Goal: Information Seeking & Learning: Learn about a topic

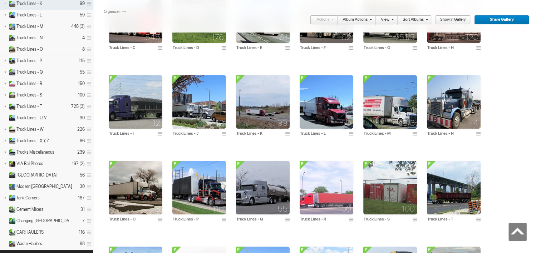
scroll to position [367, 0]
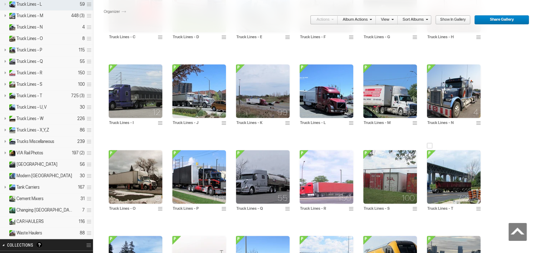
click at [446, 180] on img at bounding box center [454, 177] width 54 height 54
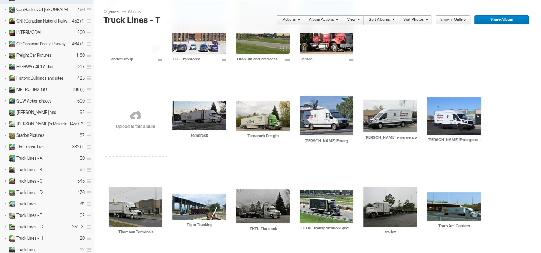
scroll to position [65, 0]
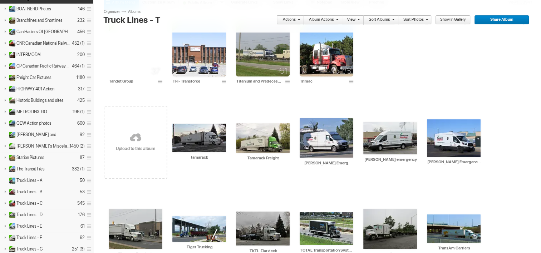
click at [143, 139] on link at bounding box center [136, 138] width 64 height 83
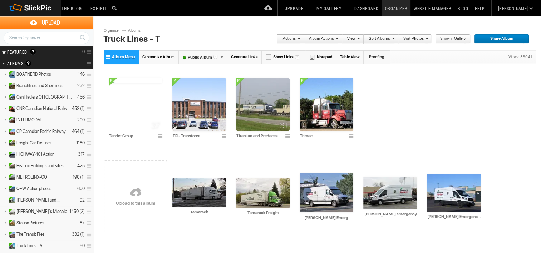
click at [300, 39] on span at bounding box center [298, 38] width 4 height 4
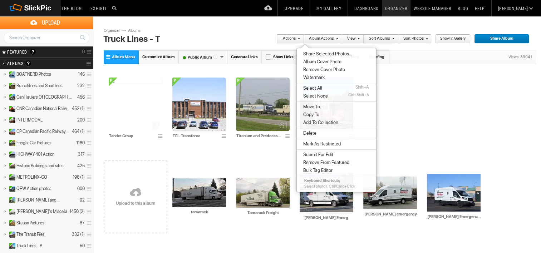
click at [323, 39] on link "Album Actions" at bounding box center [321, 38] width 34 height 9
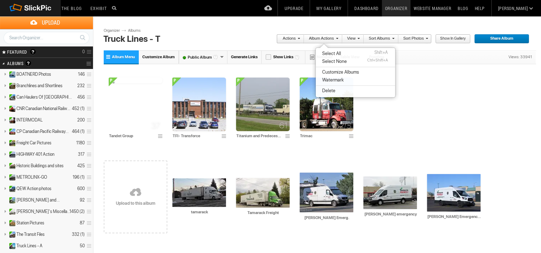
click at [323, 39] on link "Album Actions" at bounding box center [321, 38] width 34 height 9
click at [358, 39] on link "View" at bounding box center [351, 38] width 18 height 9
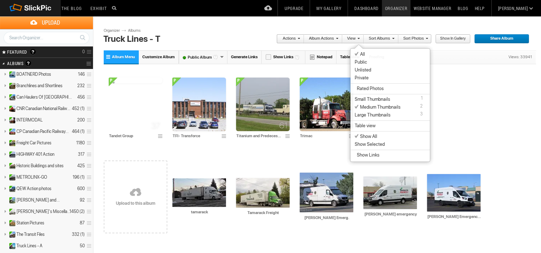
click at [358, 39] on link "View" at bounding box center [351, 38] width 18 height 9
click at [377, 40] on link "Sort Albums" at bounding box center [378, 38] width 30 height 9
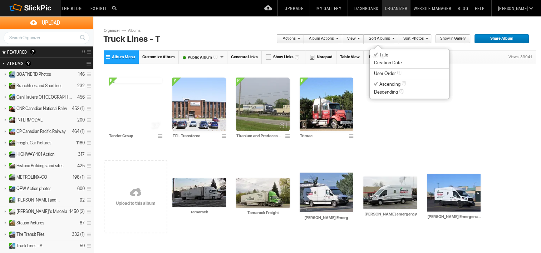
click at [395, 63] on span "Creation Date" at bounding box center [388, 63] width 28 height 6
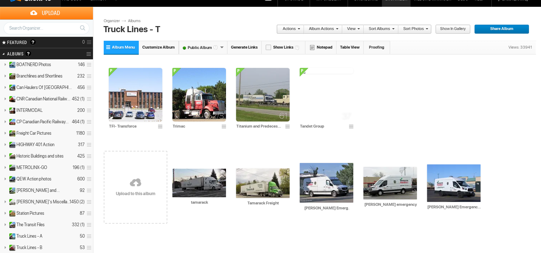
scroll to position [7, 0]
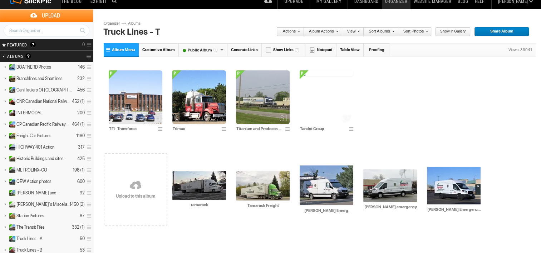
click at [428, 31] on span at bounding box center [425, 31] width 4 height 4
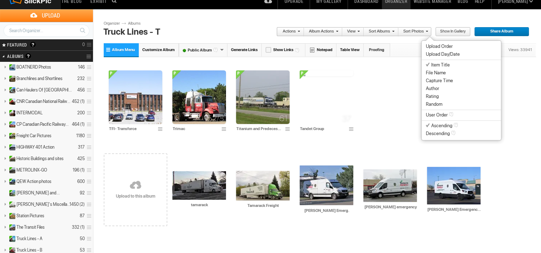
click at [428, 31] on span at bounding box center [425, 31] width 4 height 4
click at [394, 31] on span at bounding box center [392, 31] width 4 height 4
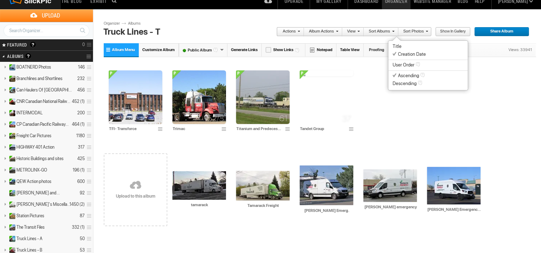
click at [397, 46] on span "Title" at bounding box center [396, 47] width 9 height 6
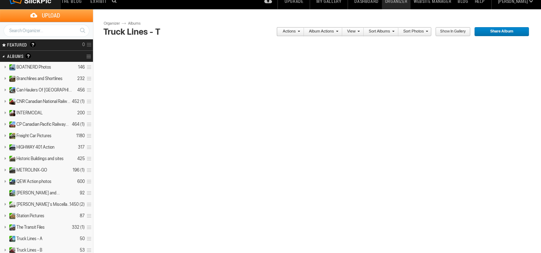
click at [397, 46] on div at bounding box center [320, 135] width 432 height 183
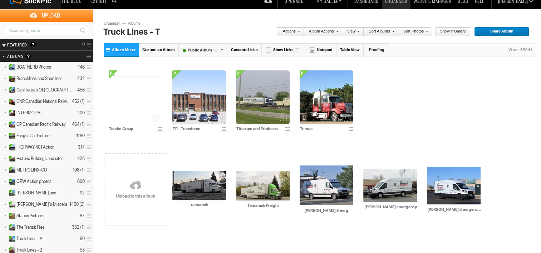
click at [428, 34] on link "Sort Photos" at bounding box center [413, 31] width 30 height 9
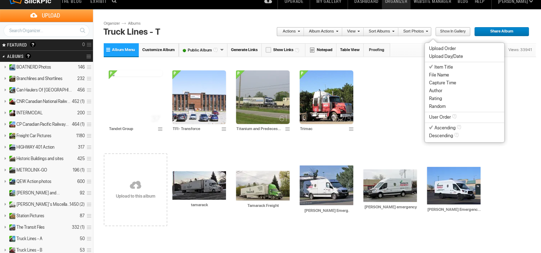
click at [437, 57] on span "Upload Day/Date" at bounding box center [446, 57] width 34 height 6
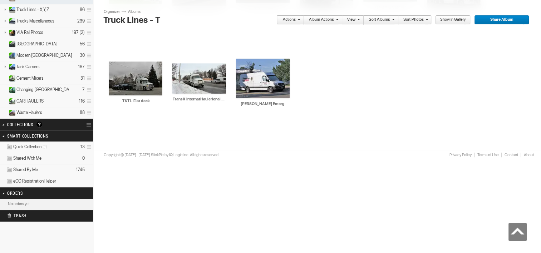
scroll to position [0, 0]
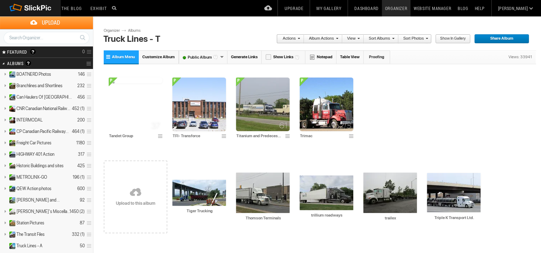
click at [428, 39] on span at bounding box center [425, 38] width 4 height 4
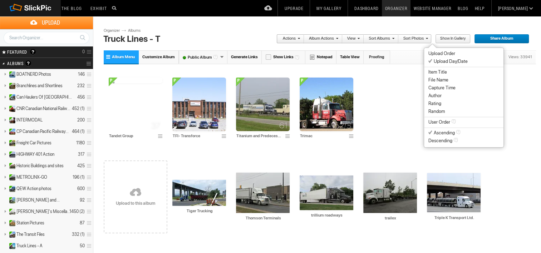
click at [432, 69] on span "Item Title" at bounding box center [437, 72] width 19 height 6
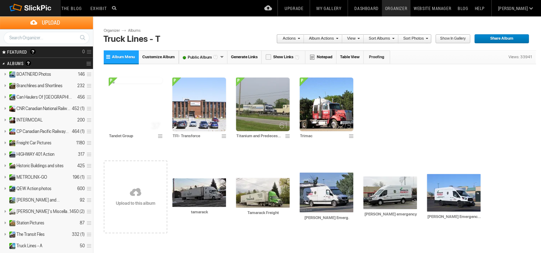
click at [428, 39] on span at bounding box center [425, 38] width 4 height 4
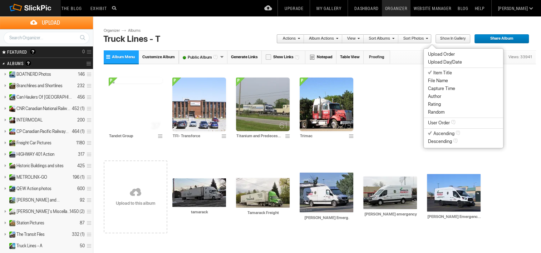
click at [446, 142] on span "Descending" at bounding box center [440, 142] width 24 height 6
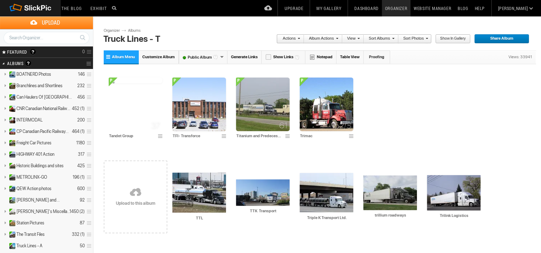
click at [428, 38] on span at bounding box center [425, 38] width 4 height 4
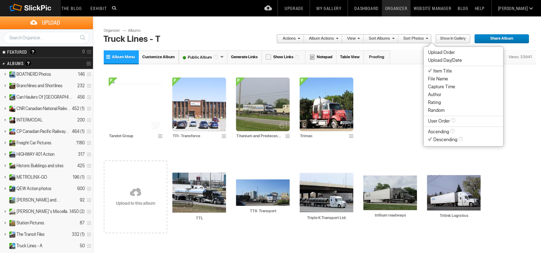
click at [433, 109] on ul "Upload Order Upload Day/Date Item Title File Name Capture Time Author Rating Ra…" at bounding box center [462, 96] width 79 height 95
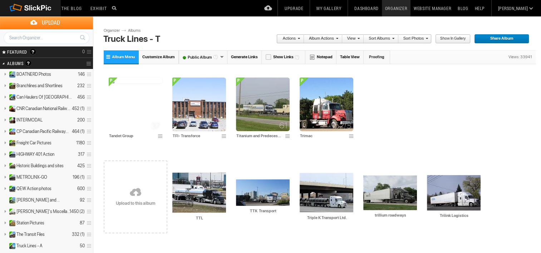
click at [428, 39] on span at bounding box center [425, 38] width 4 height 4
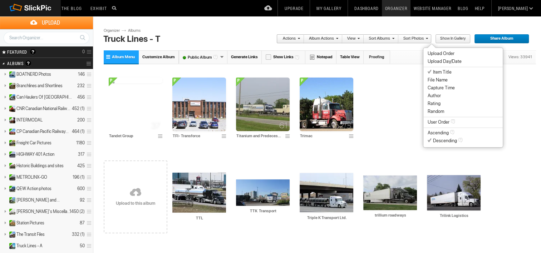
click at [449, 131] on li "Ascending" at bounding box center [462, 133] width 79 height 8
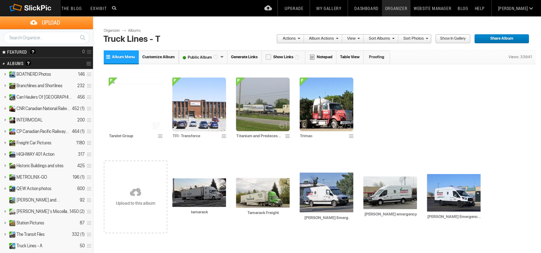
click at [34, 54] on div "Your Featured Gallery is the place to showcase the very best photos from your p…" at bounding box center [33, 52] width 6 height 6
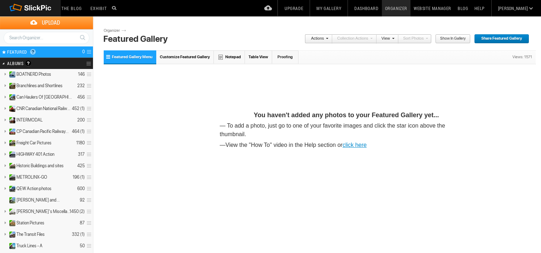
click at [21, 63] on h2 "Albums Albums are your presentation gallery and where your photos and videos ar…" at bounding box center [37, 63] width 60 height 11
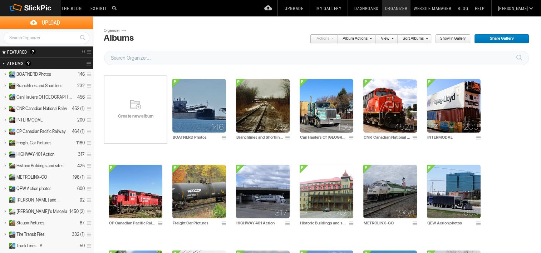
click at [16, 64] on h2 "Albums Albums are your presentation gallery and where your photos and videos ar…" at bounding box center [37, 63] width 60 height 11
click at [376, 38] on li "Album Actions" at bounding box center [356, 38] width 38 height 9
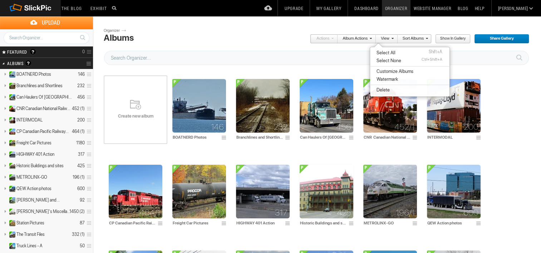
click at [393, 38] on span at bounding box center [391, 38] width 4 height 4
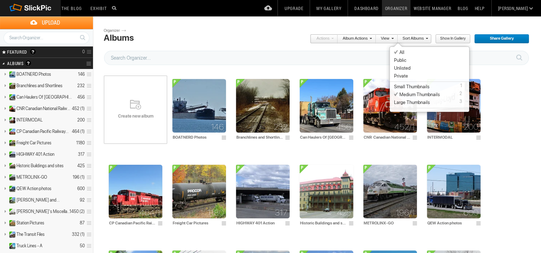
click at [393, 38] on span at bounding box center [391, 38] width 4 height 4
click at [428, 40] on link "Sort Albums" at bounding box center [412, 38] width 30 height 9
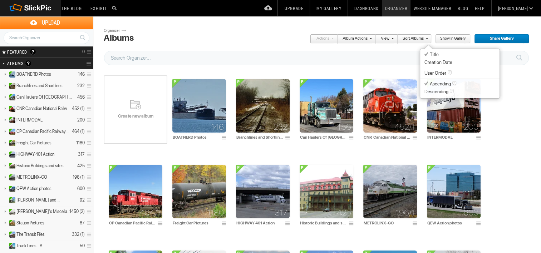
click at [448, 39] on span "Show in Gallery" at bounding box center [450, 38] width 30 height 9
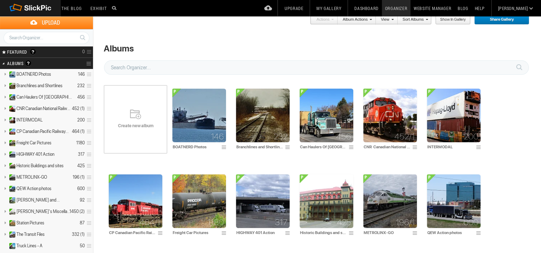
scroll to position [532, 0]
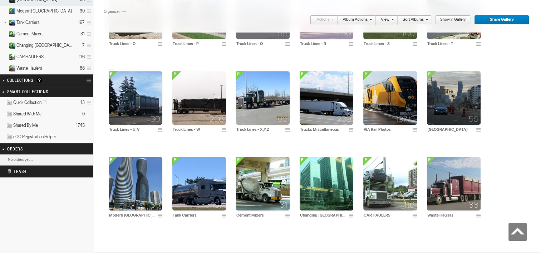
click at [140, 110] on img at bounding box center [136, 98] width 54 height 54
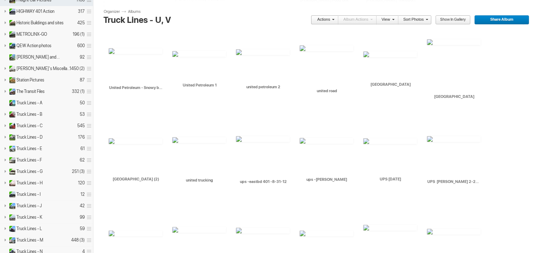
scroll to position [149, 0]
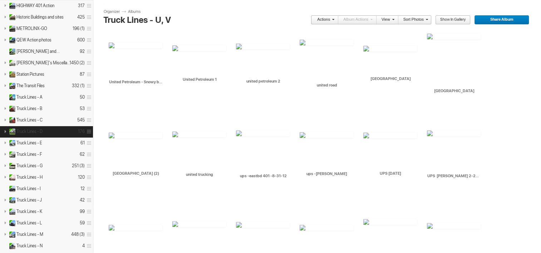
click at [25, 129] on span "Truck Lines - D" at bounding box center [29, 132] width 26 height 6
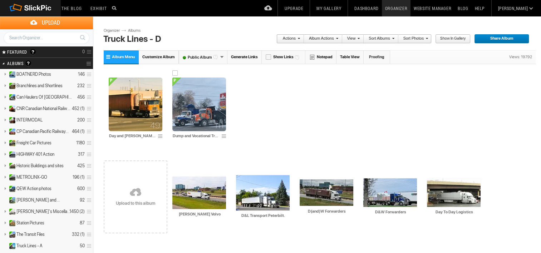
click at [192, 106] on img at bounding box center [199, 105] width 54 height 54
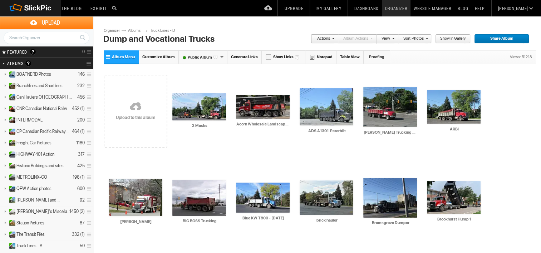
click at [150, 112] on link at bounding box center [136, 107] width 64 height 83
click at [487, 8] on link "Help" at bounding box center [479, 8] width 16 height 16
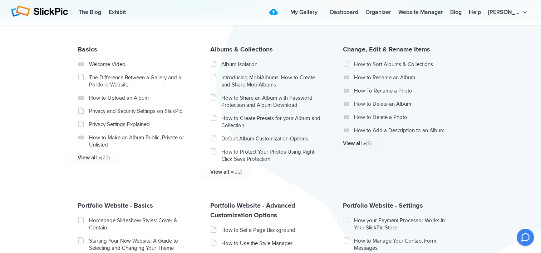
scroll to position [103, 0]
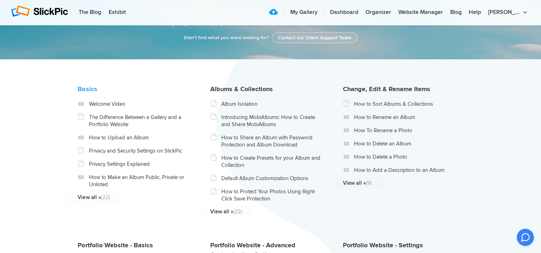
click at [97, 93] on link "Basics" at bounding box center [87, 89] width 19 height 8
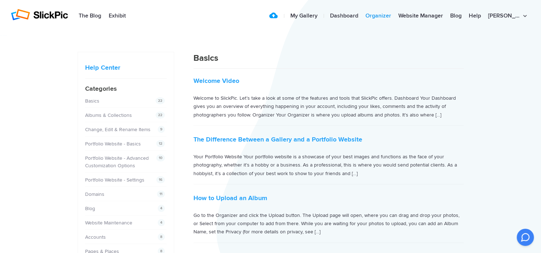
click at [394, 16] on link "Organizer" at bounding box center [378, 16] width 33 height 14
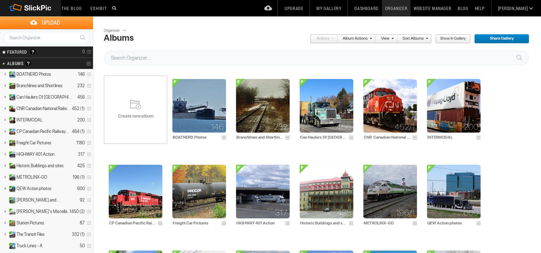
click at [372, 38] on span at bounding box center [369, 38] width 4 height 4
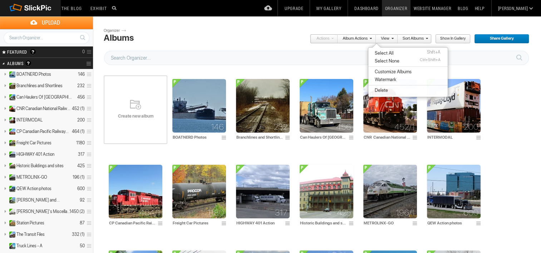
click at [372, 38] on span at bounding box center [369, 38] width 4 height 4
click at [70, 9] on link "The Blog" at bounding box center [72, 8] width 28 height 16
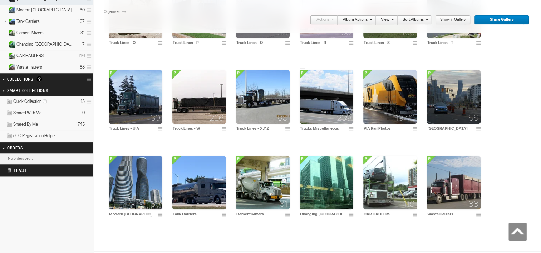
scroll to position [542, 0]
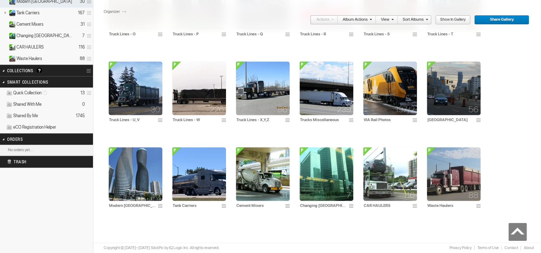
click at [29, 76] on h2 "Collections A collection is a great way of grouping your photos. It’s a virtual…" at bounding box center [37, 70] width 60 height 11
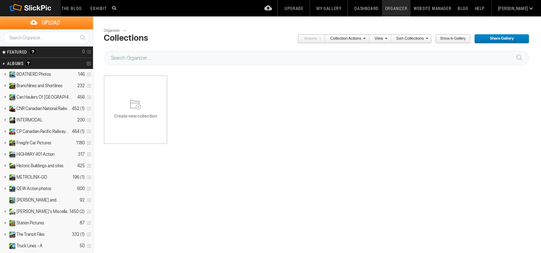
click at [529, 9] on link "[PERSON_NAME]" at bounding box center [513, 8] width 36 height 16
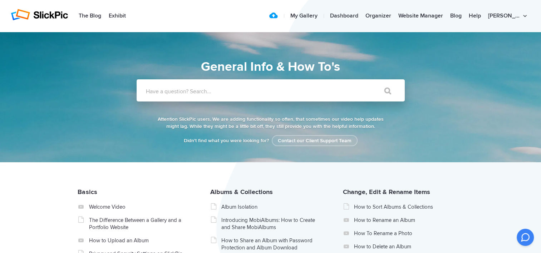
click at [503, 73] on section "General Info & How To's General Info & How To's Didn't find what you were looki…" at bounding box center [270, 97] width 541 height 130
click at [114, 14] on link "Exhibit" at bounding box center [117, 16] width 24 height 14
